Goal: Task Accomplishment & Management: Manage account settings

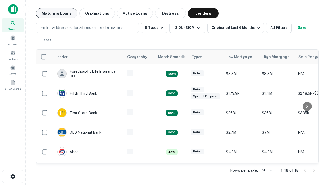
click at [57, 13] on button "Maturing Loans" at bounding box center [56, 13] width 41 height 10
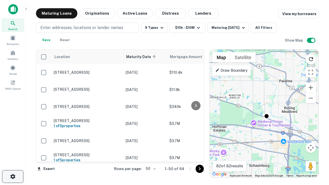
click at [13, 177] on icon "button" at bounding box center [13, 177] width 6 height 6
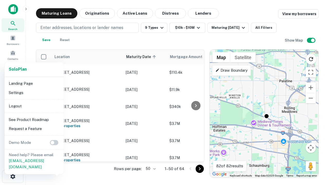
click at [34, 106] on li "Logout" at bounding box center [34, 106] width 55 height 9
